Goal: Task Accomplishment & Management: Manage account settings

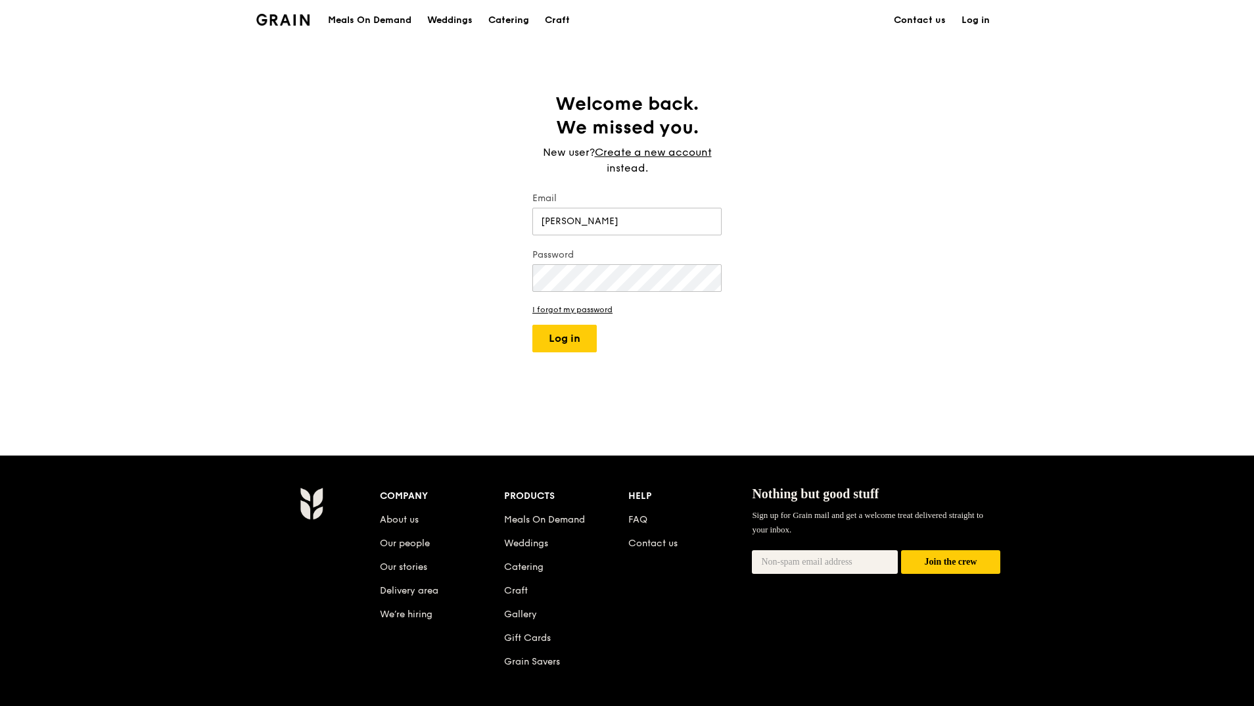
click at [441, 287] on div "Welcome back. We missed you. New user? Create a new account instead. Email jin …" at bounding box center [627, 247] width 1254 height 311
click at [568, 223] on input "[PERSON_NAME]" at bounding box center [626, 222] width 189 height 28
click at [672, 221] on input "[PERSON_NAME]" at bounding box center [626, 222] width 189 height 28
type input "[EMAIL_ADDRESS][DOMAIN_NAME]"
click at [532, 325] on button "Log in" at bounding box center [564, 339] width 64 height 28
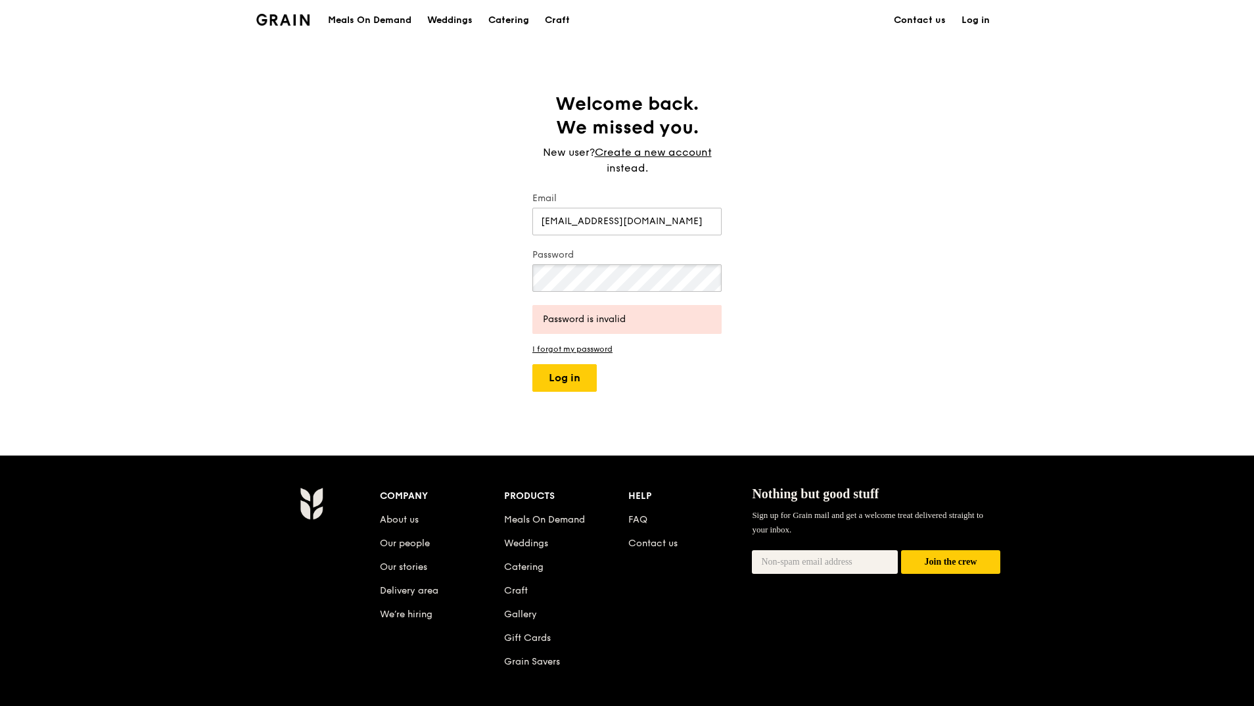
click at [494, 281] on div "Welcome back. We missed you. New user? Create a new account instead. Email [EMA…" at bounding box center [627, 247] width 1254 height 311
click at [562, 382] on button "Log in" at bounding box center [564, 378] width 64 height 28
click at [498, 273] on div "Welcome back. We missed you. New user? Create a new account instead. Email [EMA…" at bounding box center [627, 247] width 1254 height 311
click at [532, 364] on button "Log in" at bounding box center [564, 378] width 64 height 28
click at [495, 348] on div "Welcome back. We missed you. New user? Create a new account instead. Email [EMA…" at bounding box center [627, 247] width 1254 height 311
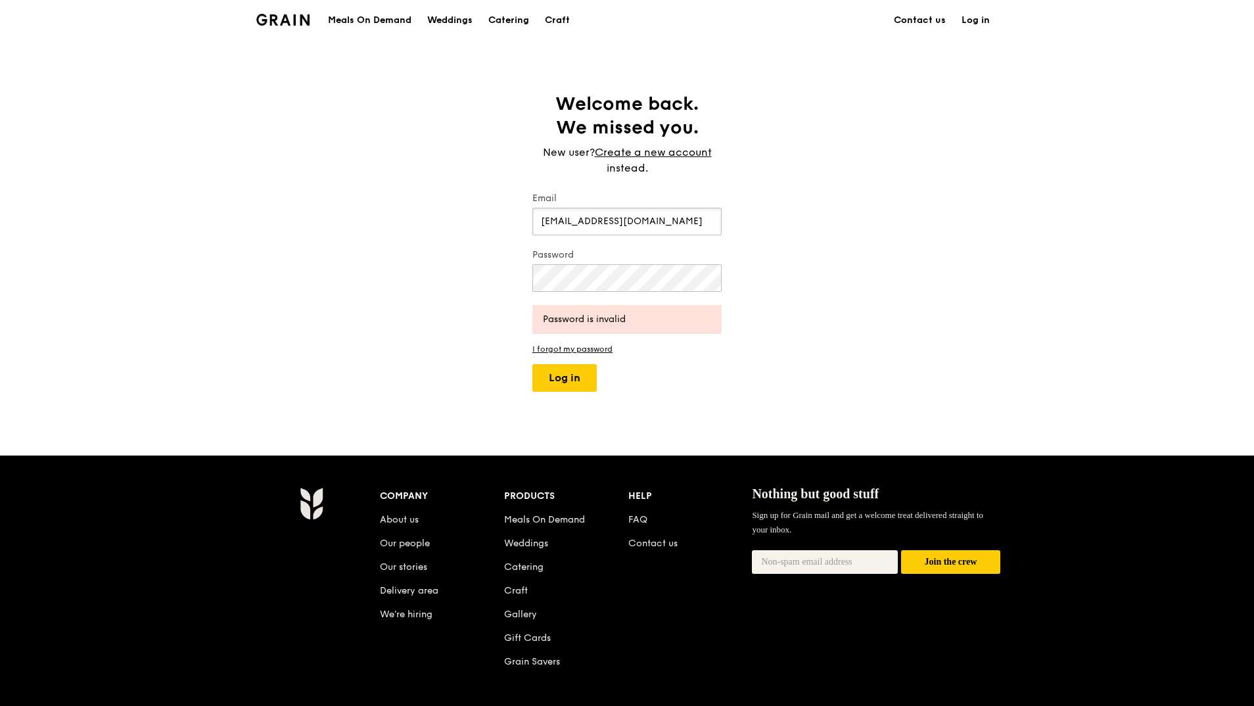
drag, startPoint x: 675, startPoint y: 225, endPoint x: 459, endPoint y: 231, distance: 216.2
click at [459, 231] on div "Welcome back. We missed you. New user? Create a new account instead. Email [EMA…" at bounding box center [627, 247] width 1254 height 311
drag, startPoint x: 323, startPoint y: 252, endPoint x: 168, endPoint y: 237, distance: 156.5
click at [323, 252] on div "Welcome back. We missed you. New user? Create a new account instead. Email Pass…" at bounding box center [627, 247] width 1254 height 311
